Goal: Task Accomplishment & Management: Use online tool/utility

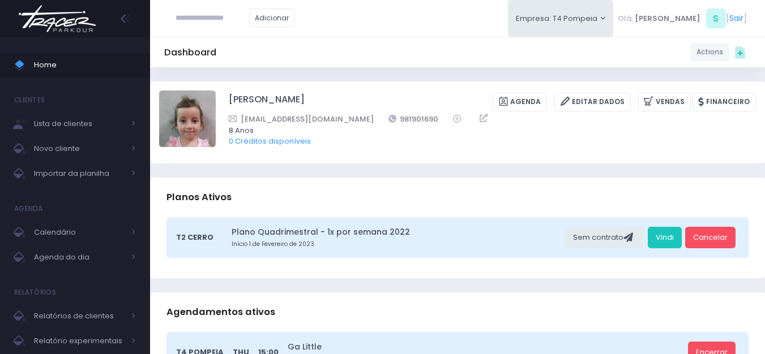
scroll to position [57, 0]
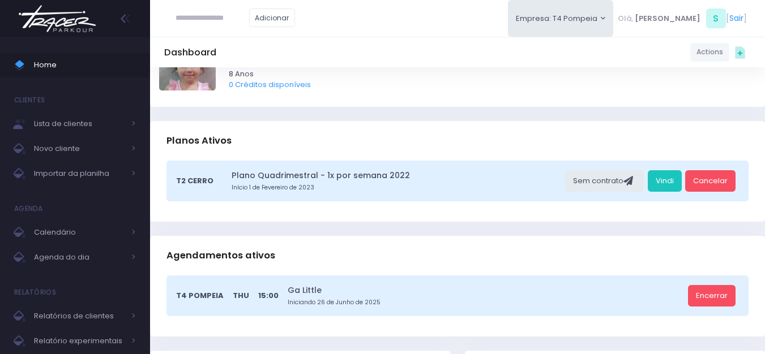
click at [53, 25] on img at bounding box center [57, 19] width 86 height 40
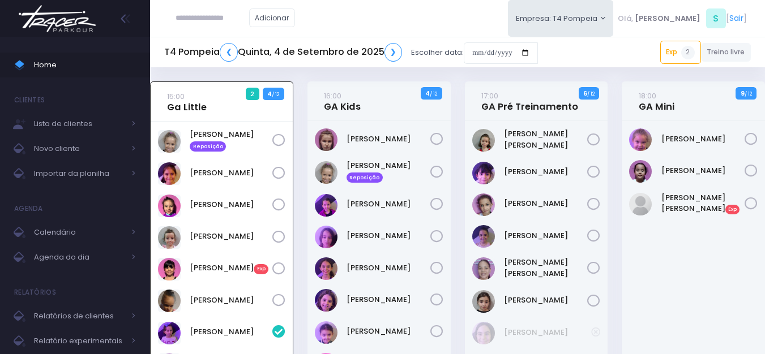
click at [207, 14] on input "text" at bounding box center [212, 18] width 74 height 22
type input "**********"
click input "submit" at bounding box center [0, 0] width 0 height 0
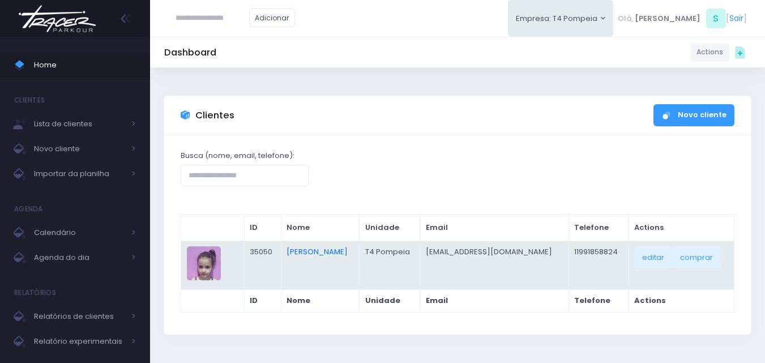
click at [303, 252] on link "[PERSON_NAME]" at bounding box center [316, 251] width 61 height 11
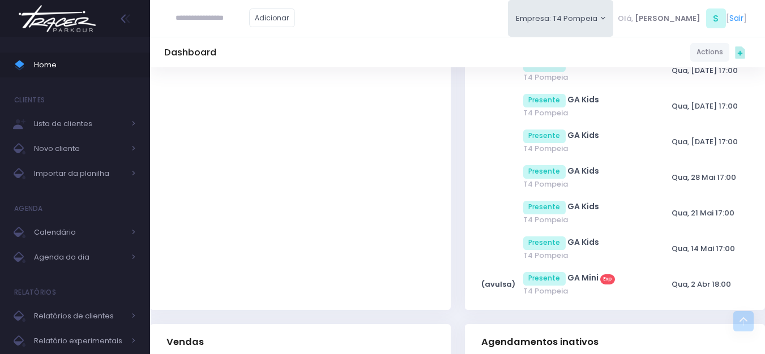
scroll to position [849, 0]
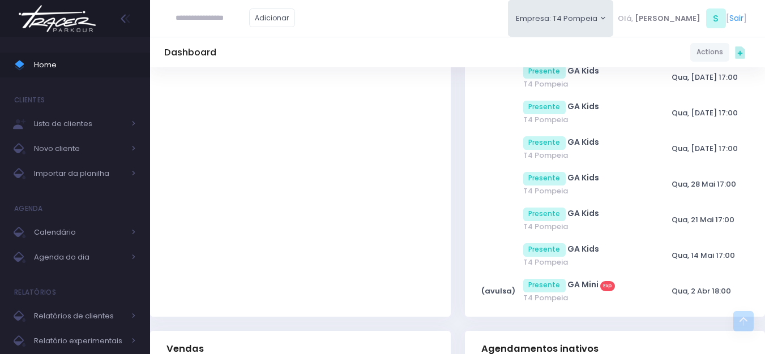
click at [71, 43] on div "Home Clientes Lista de clientes Novo cliente Importar da planilha Agenda Calend…" at bounding box center [75, 200] width 150 height 326
click at [71, 29] on img at bounding box center [57, 19] width 86 height 40
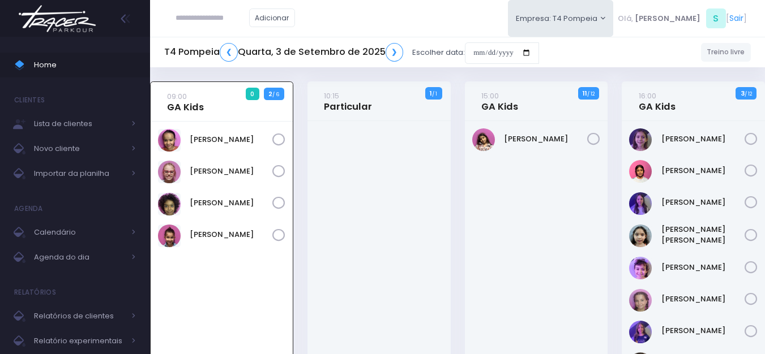
click at [46, 24] on img at bounding box center [57, 19] width 86 height 40
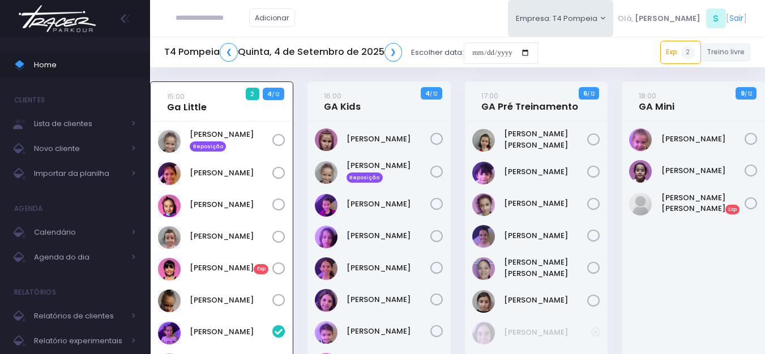
scroll to position [82, 0]
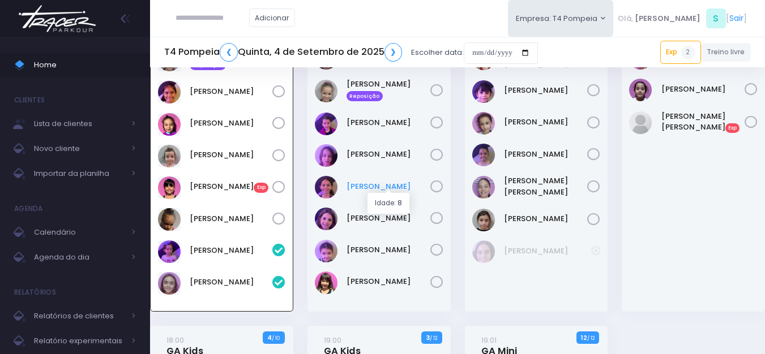
click at [371, 187] on link "[PERSON_NAME]" at bounding box center [388, 186] width 84 height 11
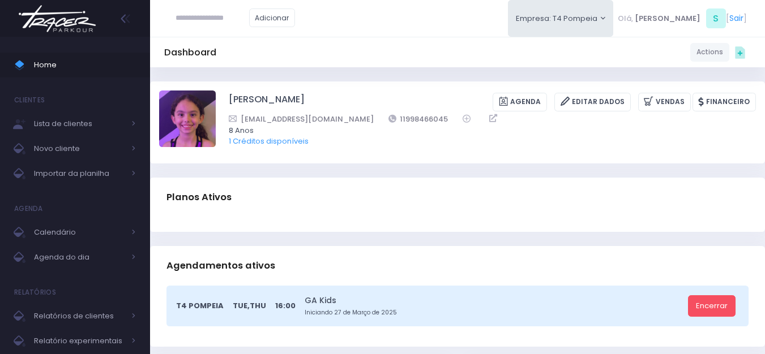
click at [82, 16] on img at bounding box center [57, 19] width 86 height 40
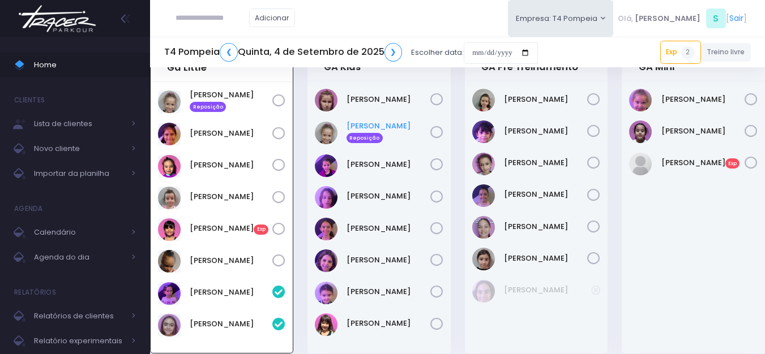
scroll to position [57, 0]
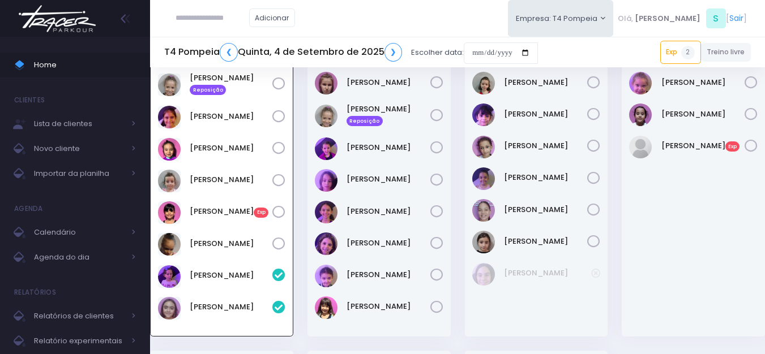
click at [229, 22] on input "text" at bounding box center [212, 18] width 74 height 22
click at [218, 38] on link "[PERSON_NAME]" at bounding box center [230, 38] width 64 height 11
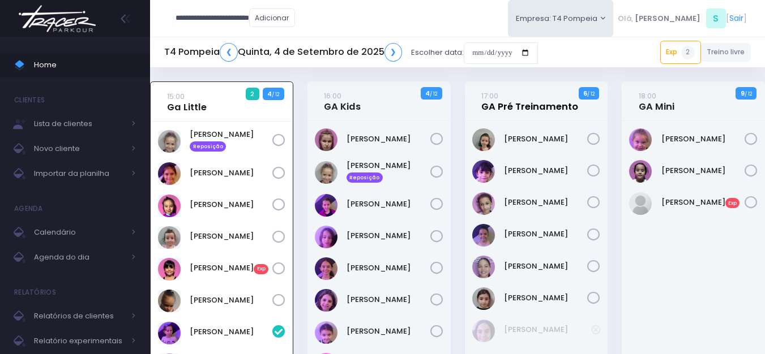
type input "**********"
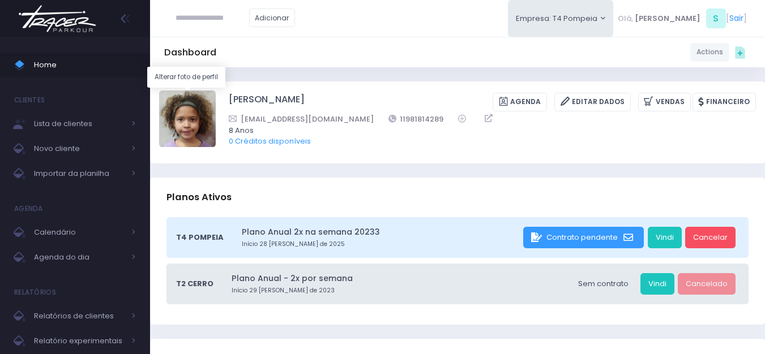
click at [186, 127] on img at bounding box center [187, 119] width 57 height 57
click at [215, 91] on input "file" at bounding box center [215, 90] width 1 height 1
type input "**********"
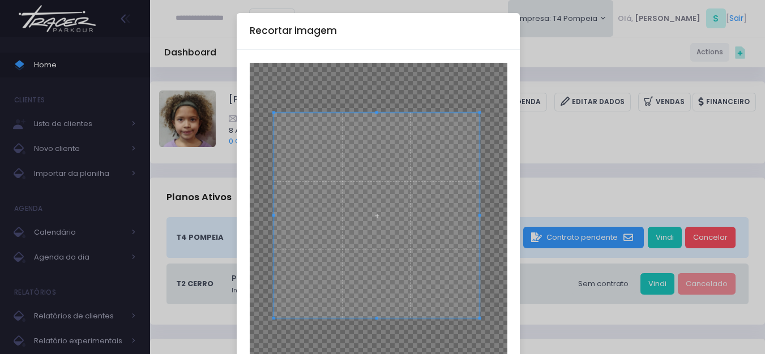
click at [405, 233] on span at bounding box center [376, 216] width 206 height 206
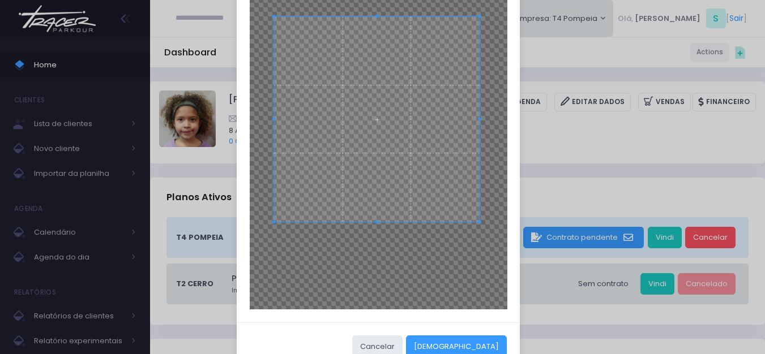
scroll to position [125, 0]
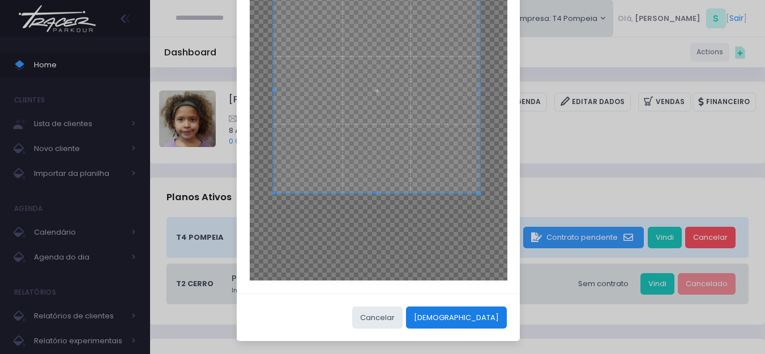
click at [490, 316] on button "[DEMOGRAPHIC_DATA]" at bounding box center [456, 318] width 101 height 22
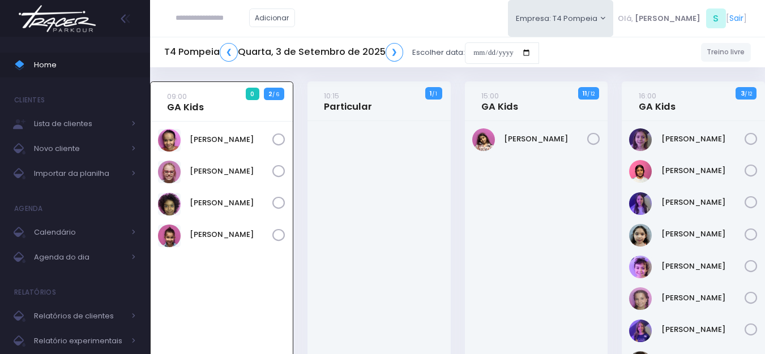
click at [86, 19] on img at bounding box center [57, 19] width 86 height 40
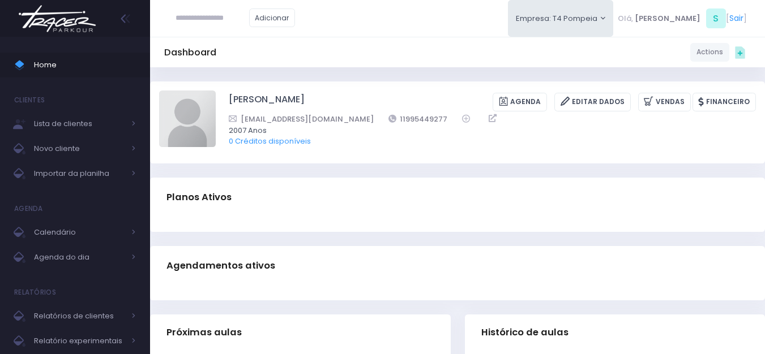
click at [87, 14] on img at bounding box center [57, 19] width 86 height 40
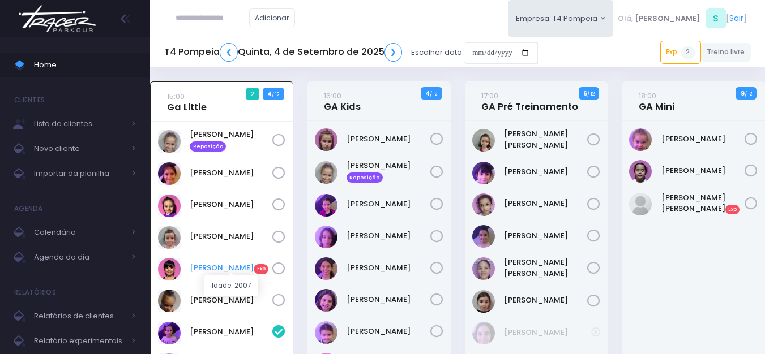
click at [239, 263] on link "[PERSON_NAME] Exp" at bounding box center [231, 268] width 83 height 11
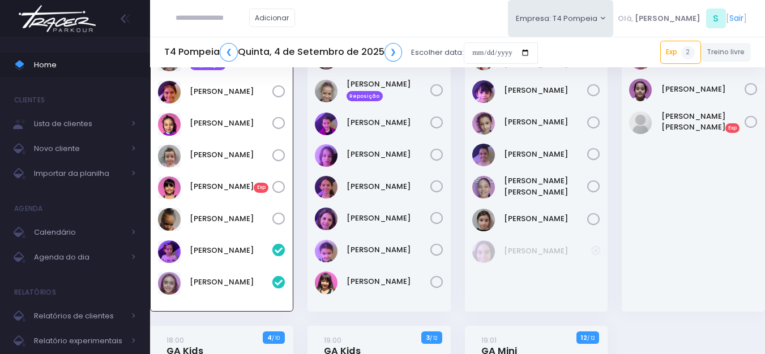
scroll to position [82, 0]
click at [381, 186] on link "[PERSON_NAME]" at bounding box center [388, 186] width 84 height 11
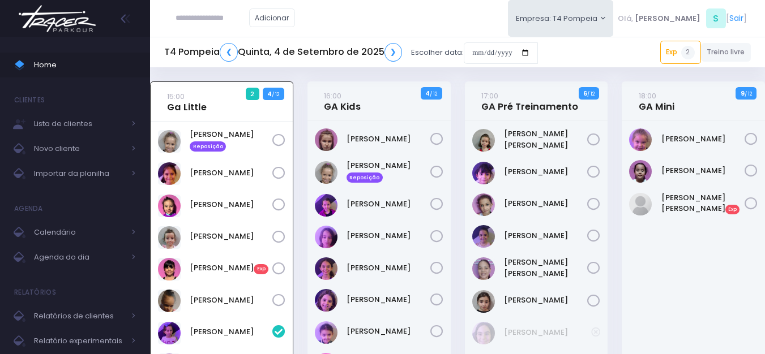
scroll to position [82, 0]
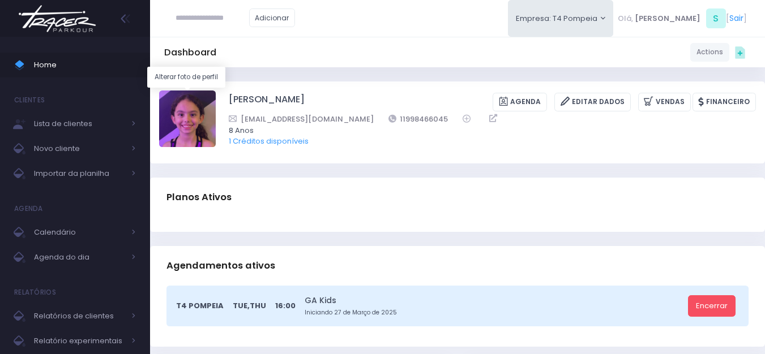
click at [194, 112] on img at bounding box center [187, 119] width 57 height 57
click at [215, 91] on input "file" at bounding box center [215, 90] width 1 height 1
type input "**********"
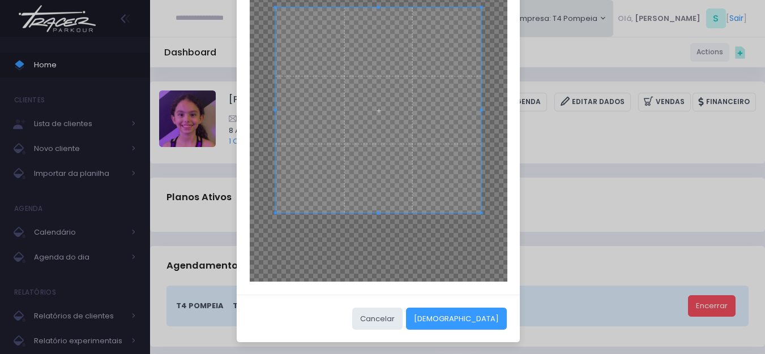
scroll to position [125, 0]
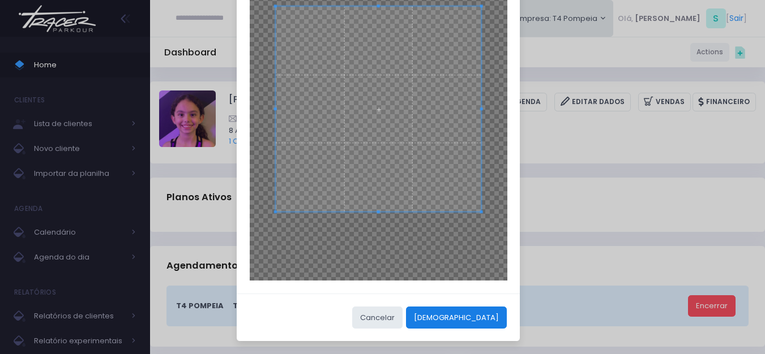
click at [482, 318] on button "[DEMOGRAPHIC_DATA]" at bounding box center [456, 318] width 101 height 22
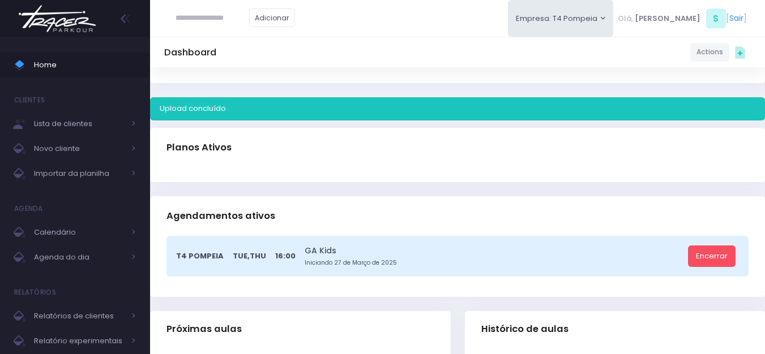
scroll to position [0, 0]
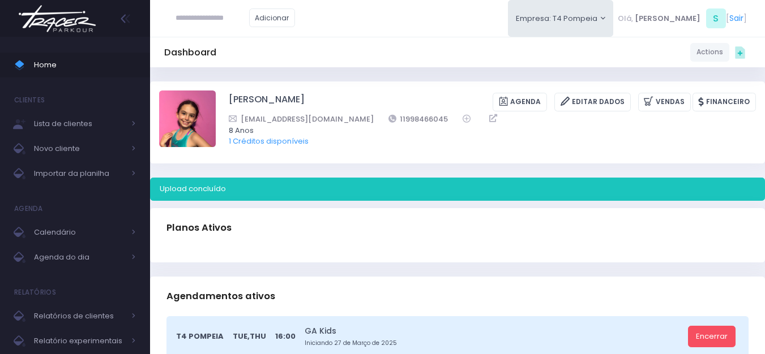
click at [65, 10] on img at bounding box center [57, 19] width 86 height 40
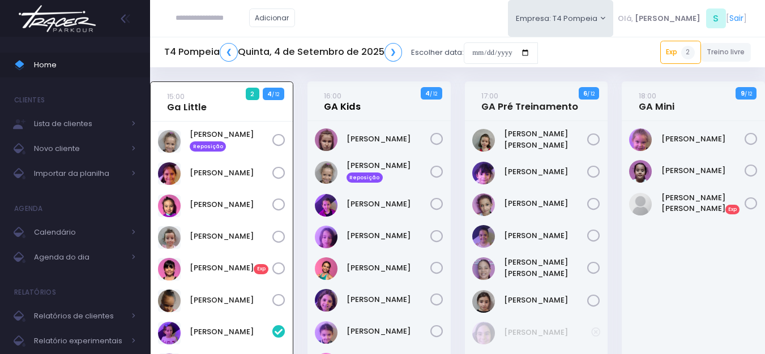
click at [351, 108] on link "16:00 GA Kids" at bounding box center [342, 101] width 37 height 23
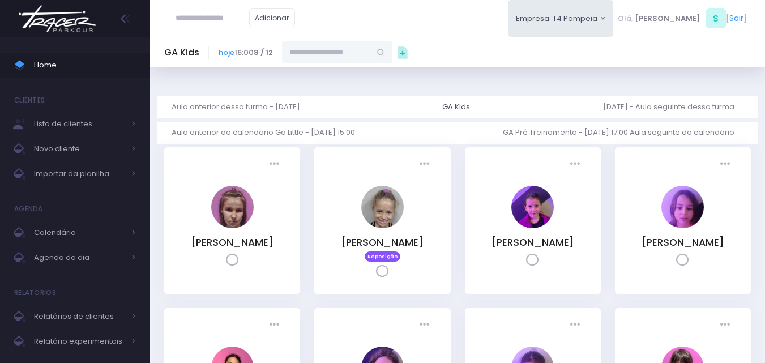
click at [351, 49] on input "text" at bounding box center [326, 52] width 88 height 22
click at [370, 72] on link "Isabela Inocentini Pivovar" at bounding box center [338, 72] width 66 height 11
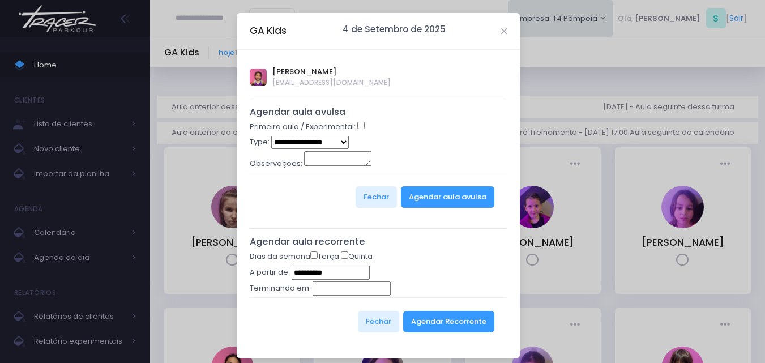
type input "**********"
click at [471, 323] on button "Agendar Recorrente" at bounding box center [448, 322] width 91 height 22
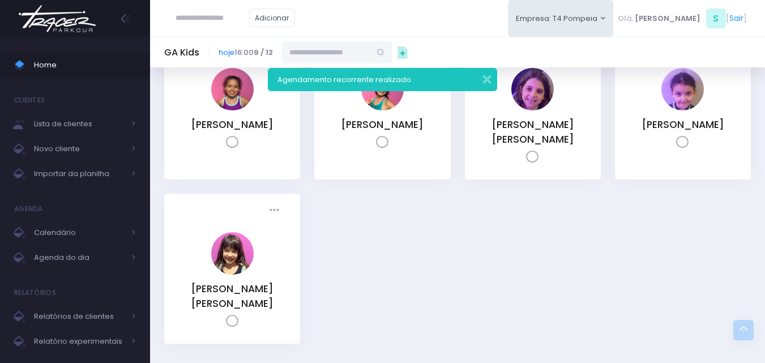
scroll to position [283, 0]
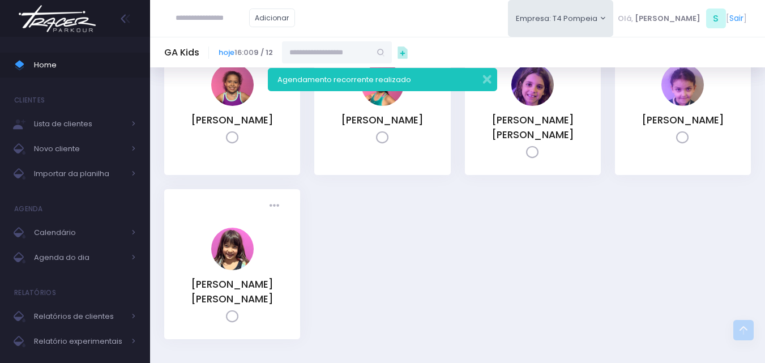
click at [207, 7] on div "Adicionar" at bounding box center [235, 18] width 142 height 36
click at [211, 17] on input "text" at bounding box center [212, 18] width 74 height 22
click at [233, 34] on link "Naya R. H. Miranda" at bounding box center [228, 44] width 61 height 22
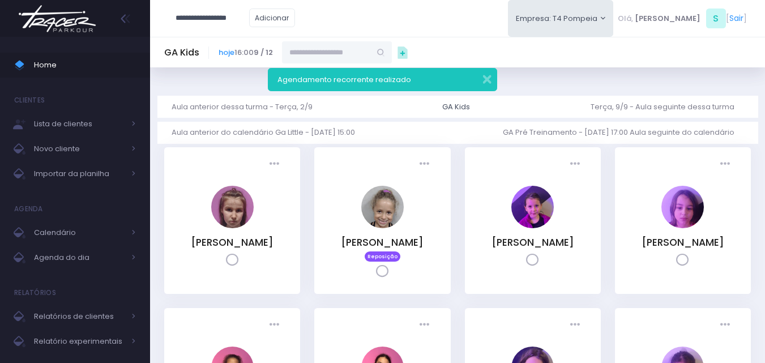
type input "**********"
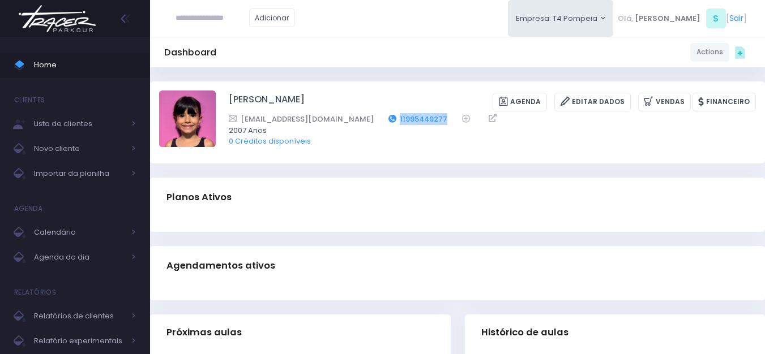
drag, startPoint x: 423, startPoint y: 122, endPoint x: 373, endPoint y: 113, distance: 50.6
click at [373, 113] on div "[EMAIL_ADDRESS][DOMAIN_NAME] 11995449277" at bounding box center [485, 119] width 512 height 12
copy link "11995449277"
click at [65, 12] on img at bounding box center [57, 19] width 86 height 40
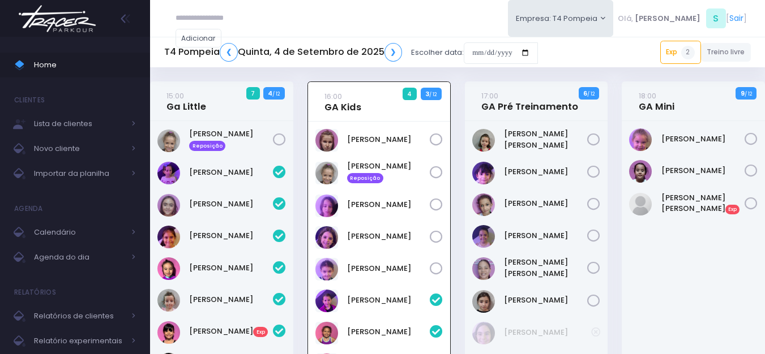
scroll to position [82, 0]
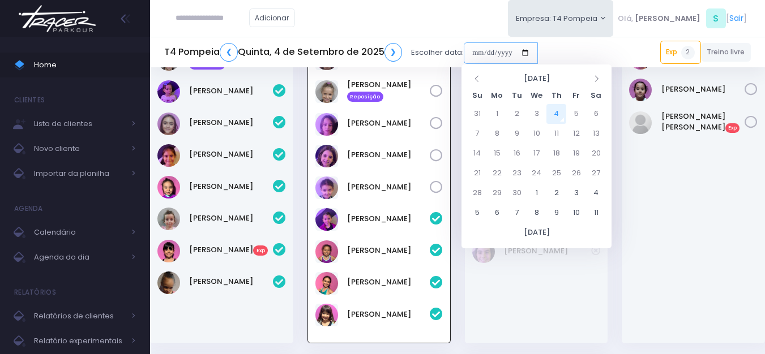
click at [498, 53] on input "date" at bounding box center [501, 53] width 74 height 22
click at [502, 130] on td "8" at bounding box center [497, 134] width 20 height 20
type input "**********"
